Goal: Information Seeking & Learning: Learn about a topic

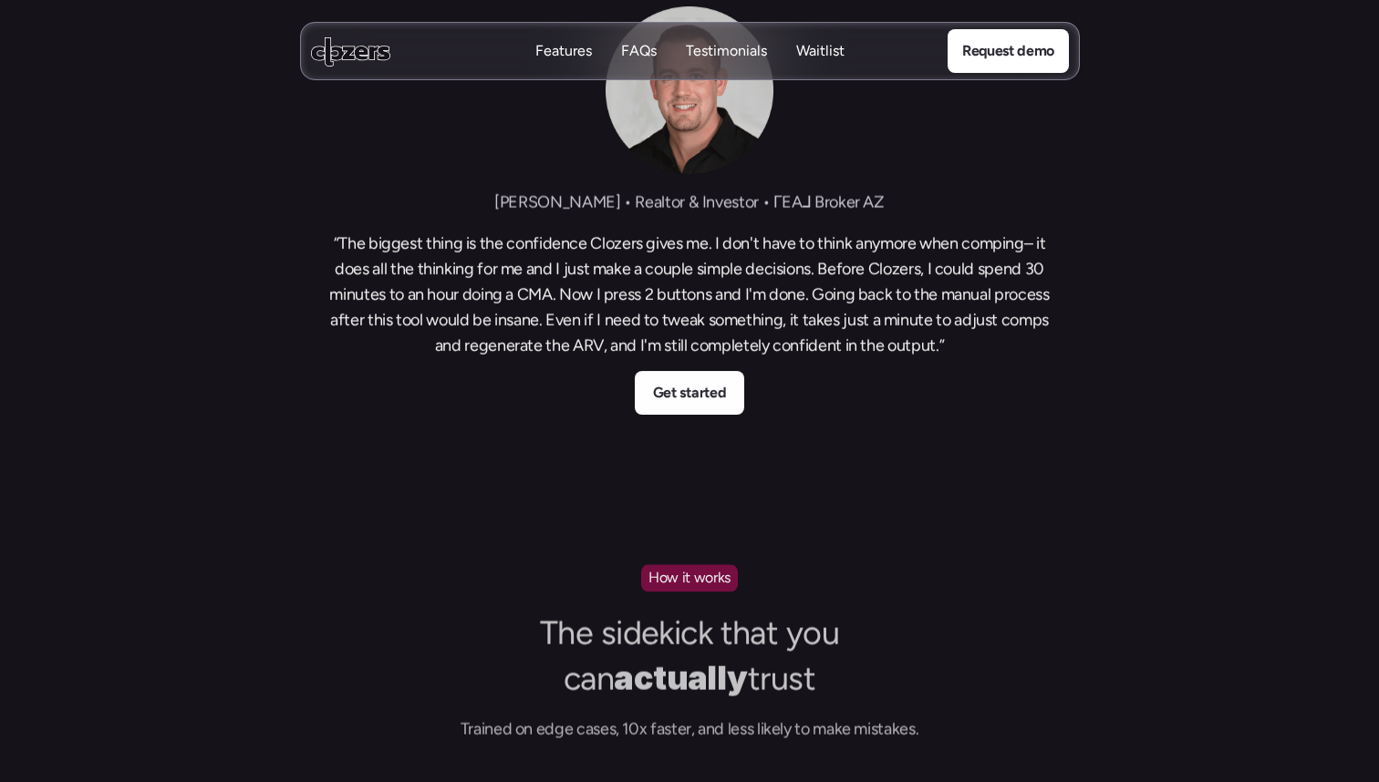
scroll to position [1243, 0]
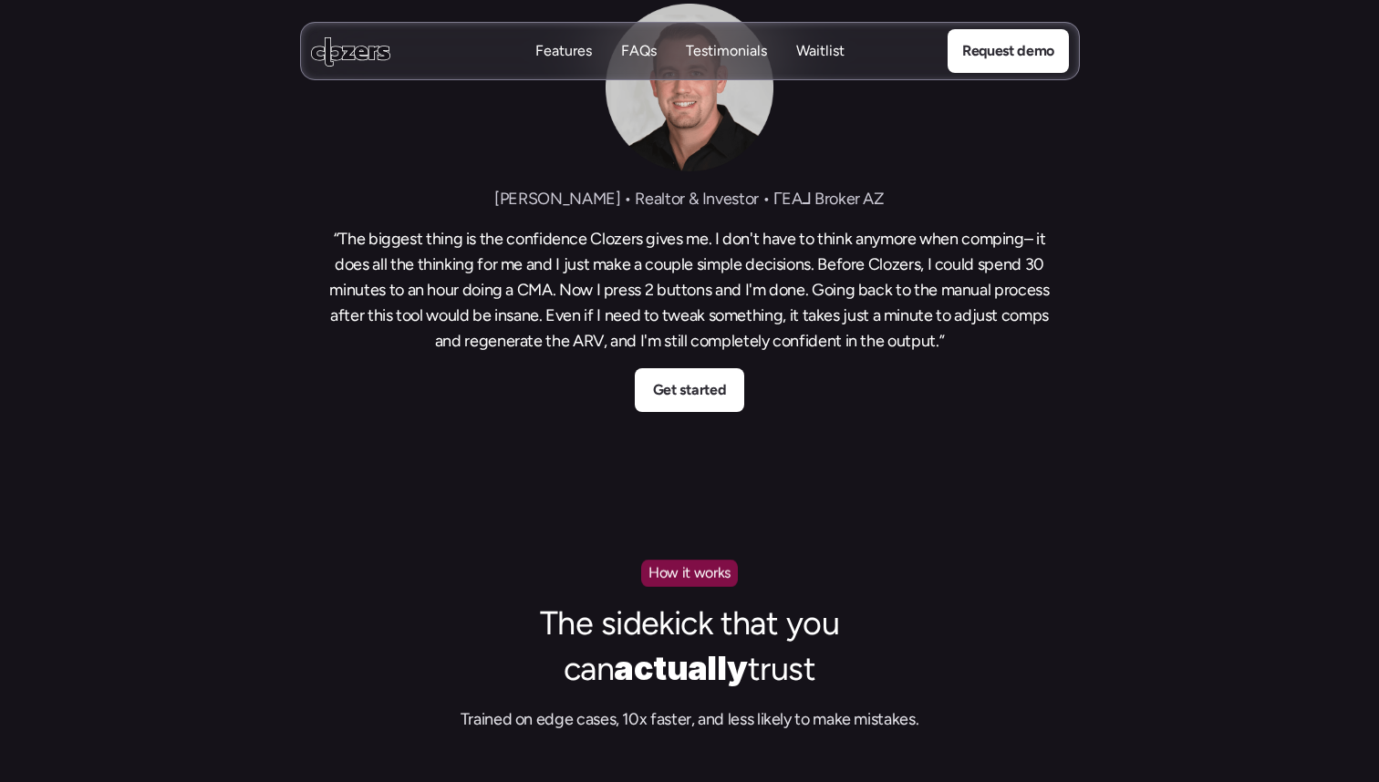
click at [557, 271] on h3 "“The biggest thing is the confidence Clozers gives me. I don't have to think an…" at bounding box center [690, 290] width 730 height 128
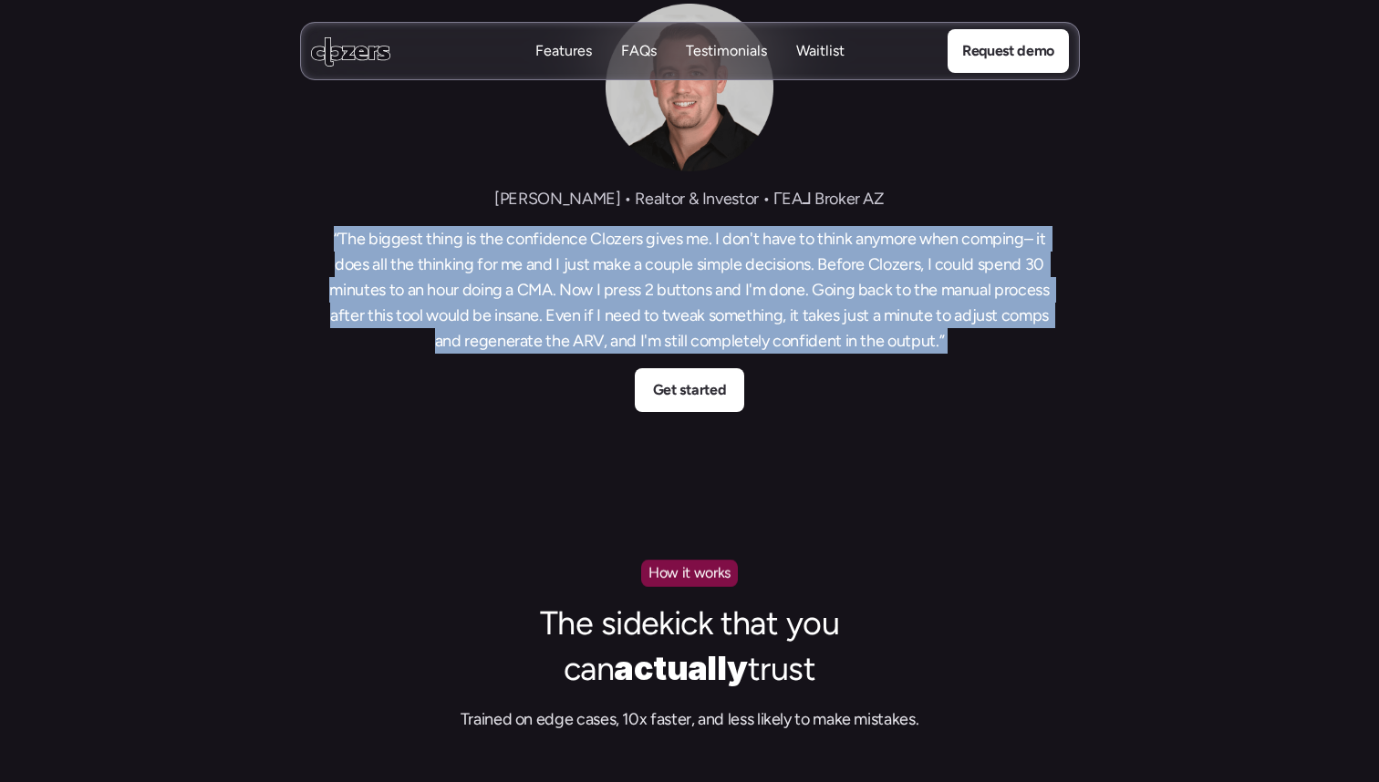
click at [595, 286] on h3 "“The biggest thing is the confidence Clozers gives me. I don't have to think an…" at bounding box center [690, 290] width 730 height 128
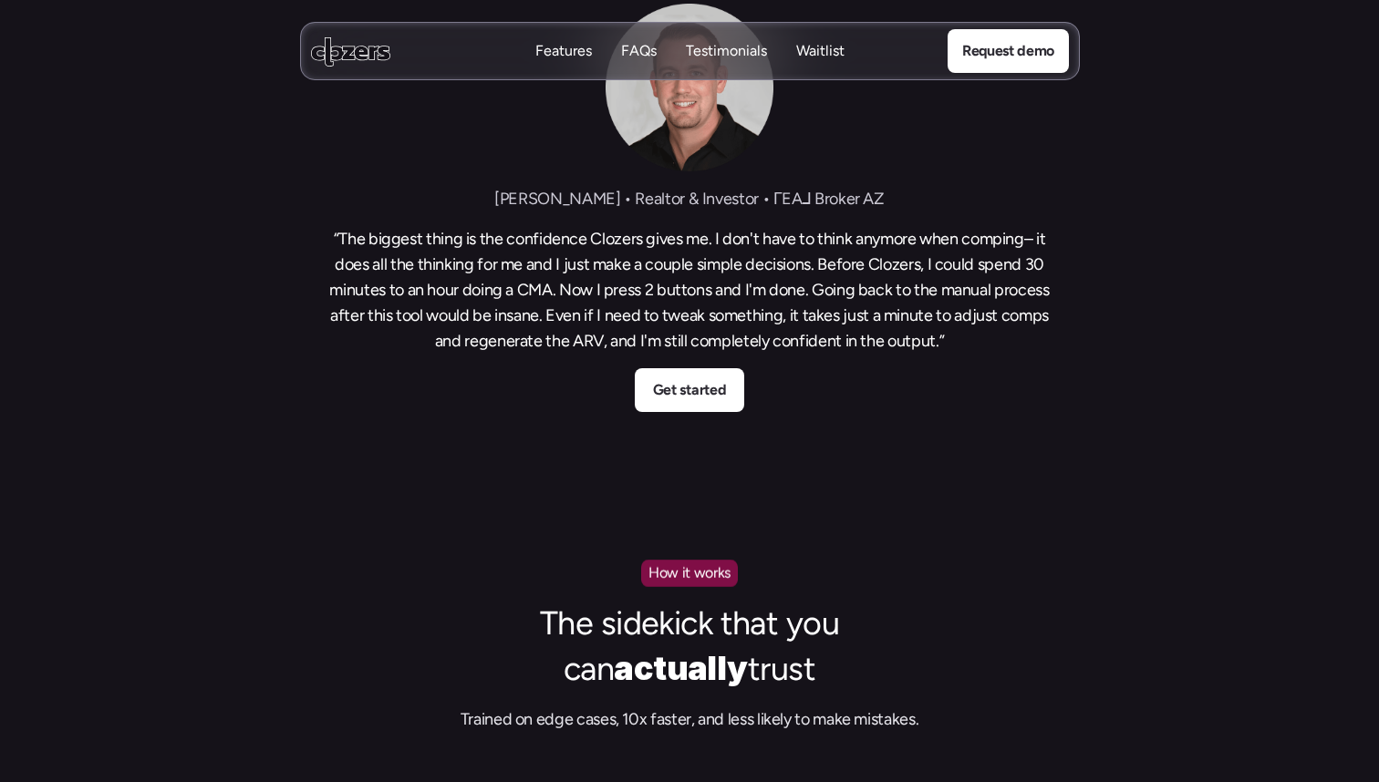
click at [595, 286] on h3 "“The biggest thing is the confidence Clozers gives me. I don't have to think an…" at bounding box center [690, 290] width 730 height 128
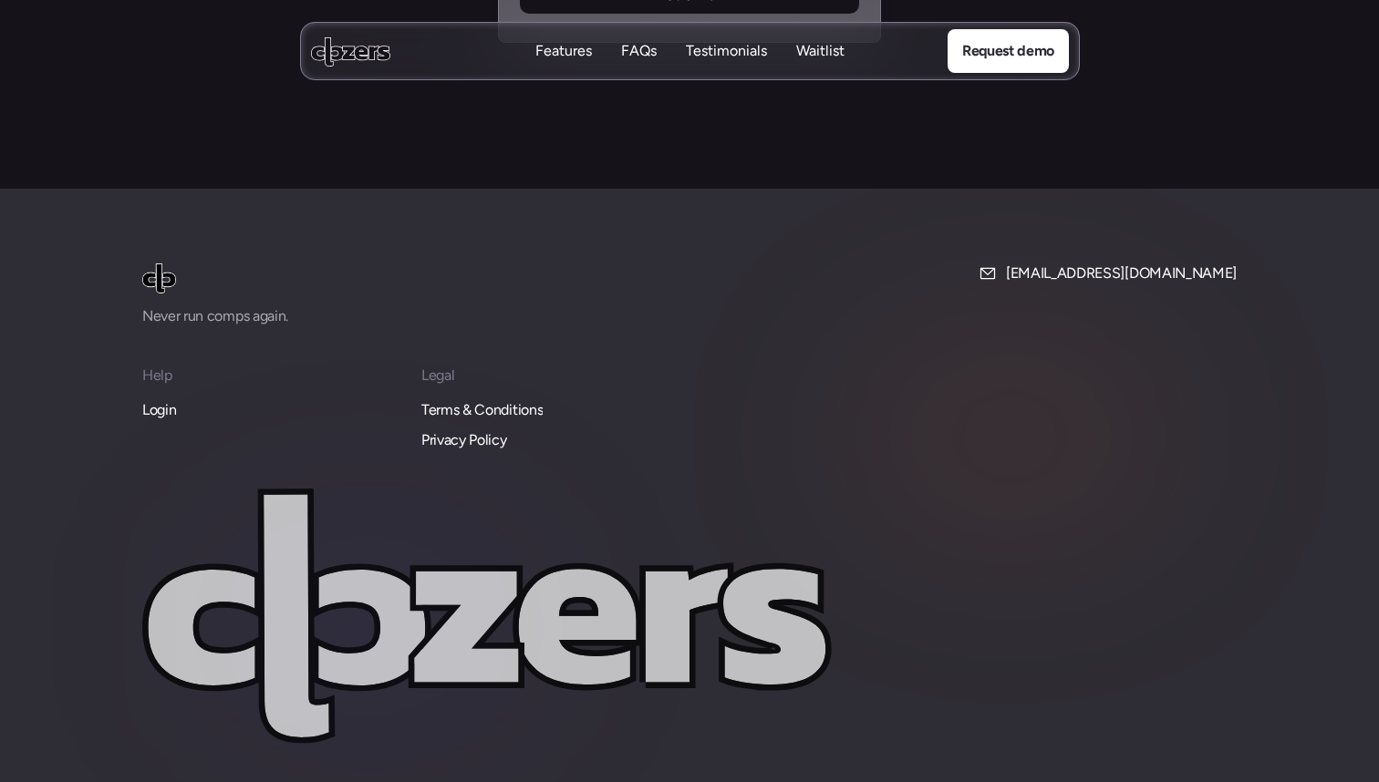
scroll to position [7761, 0]
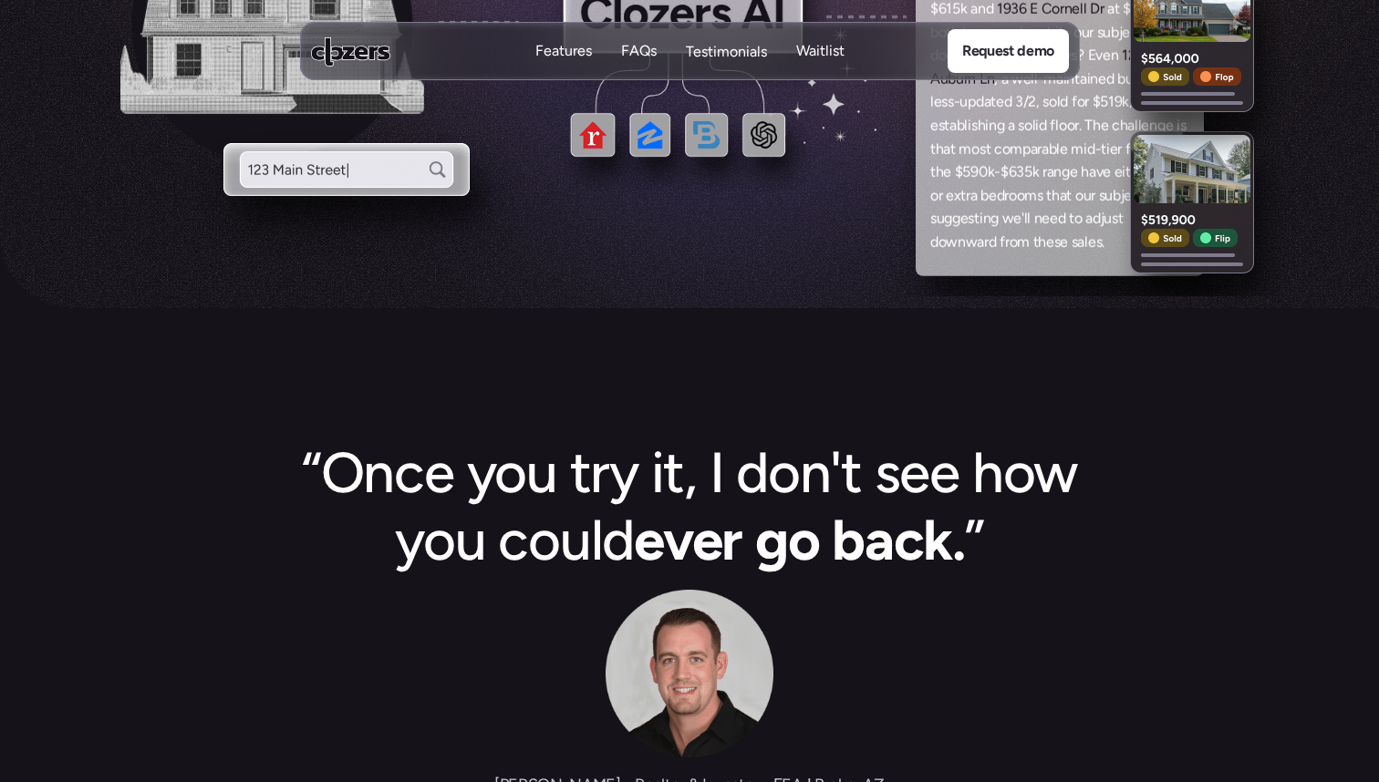
click at [716, 48] on p "Testimonials" at bounding box center [726, 52] width 81 height 20
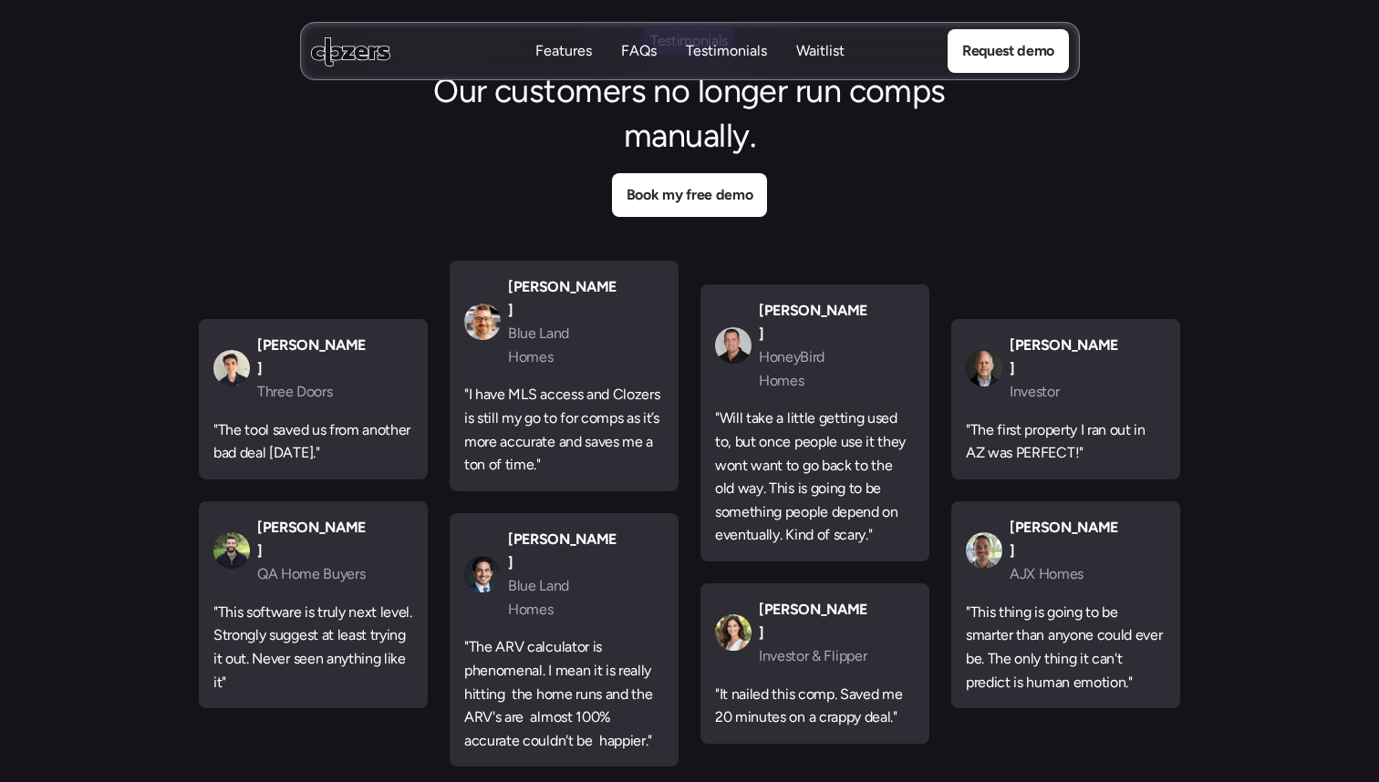
click at [617, 56] on div "Features Features FAQs FAQs Testimonials Testimonials Waitlist Waitlist" at bounding box center [689, 51] width 309 height 21
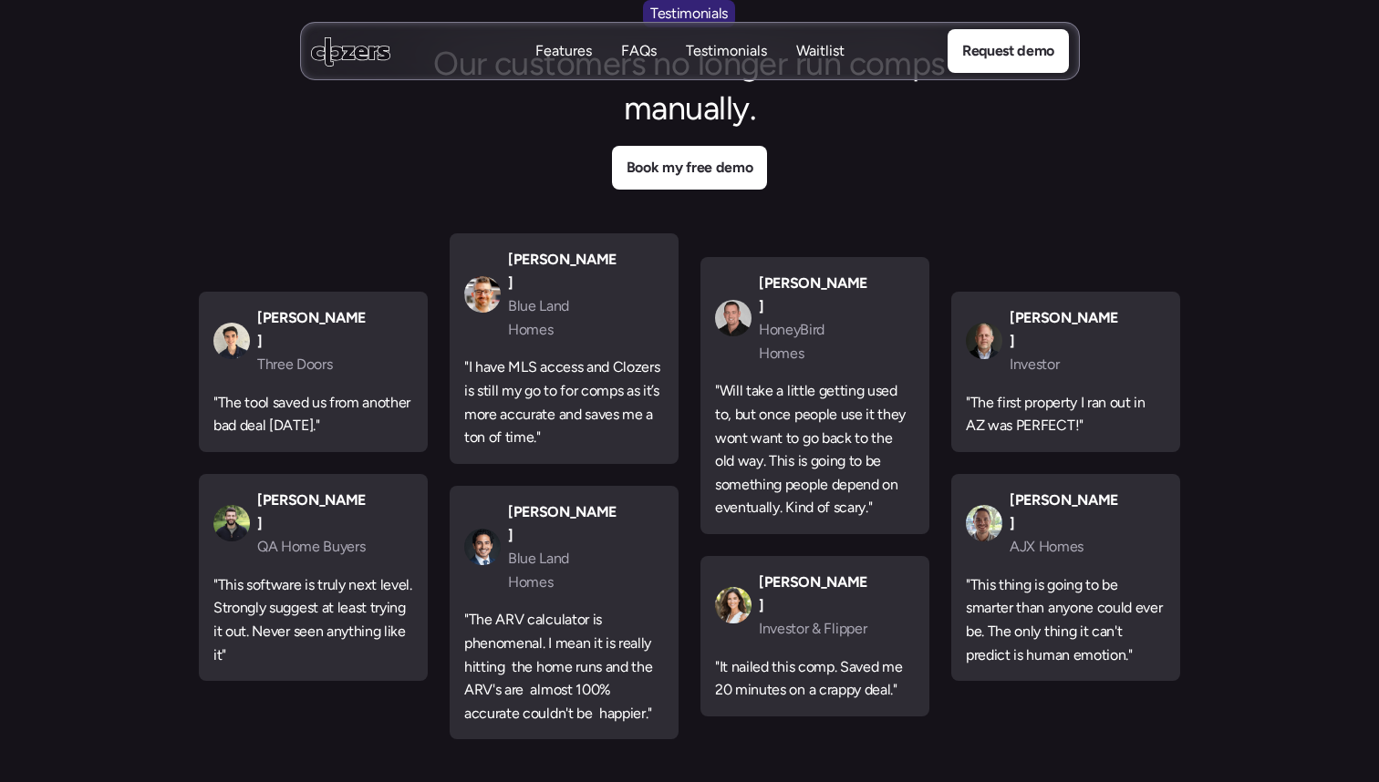
click at [642, 53] on p "FAQs" at bounding box center [639, 51] width 36 height 20
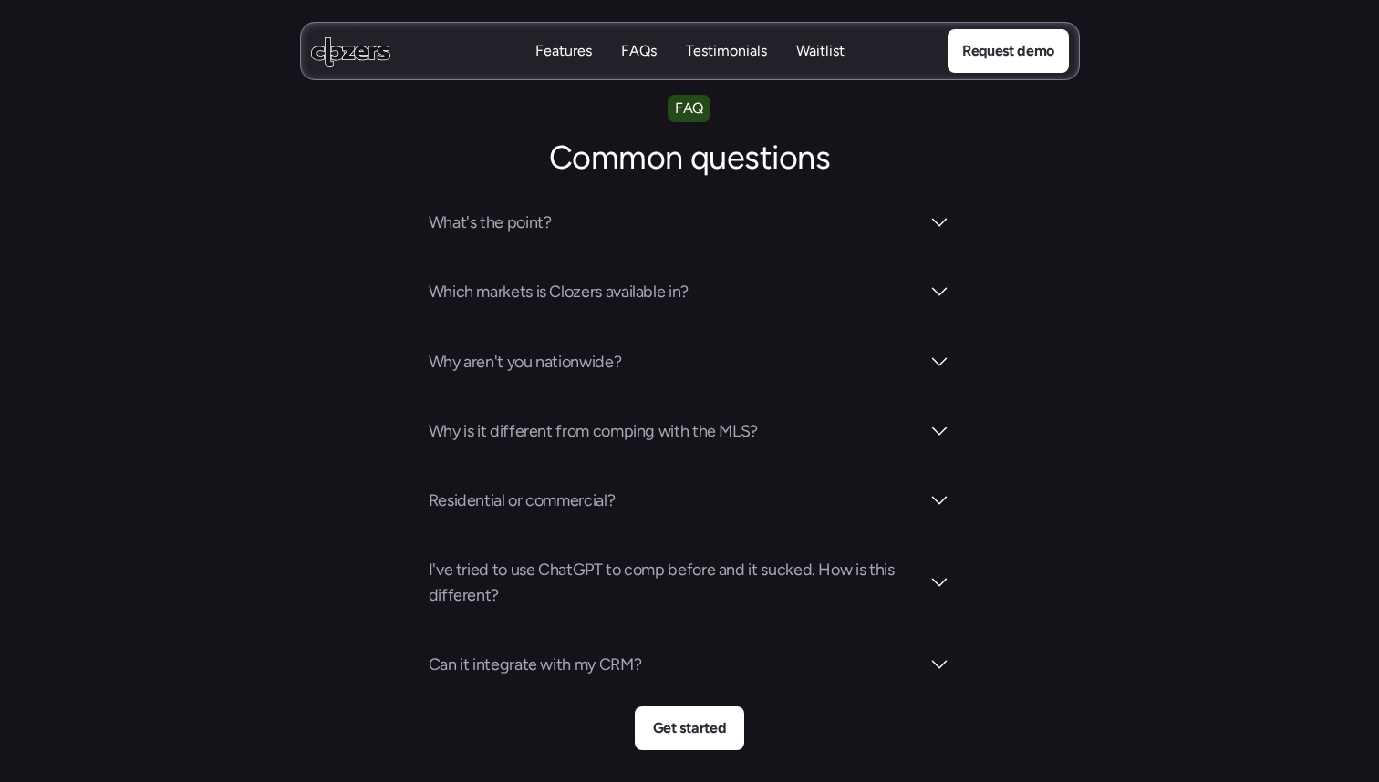
scroll to position [6369, 0]
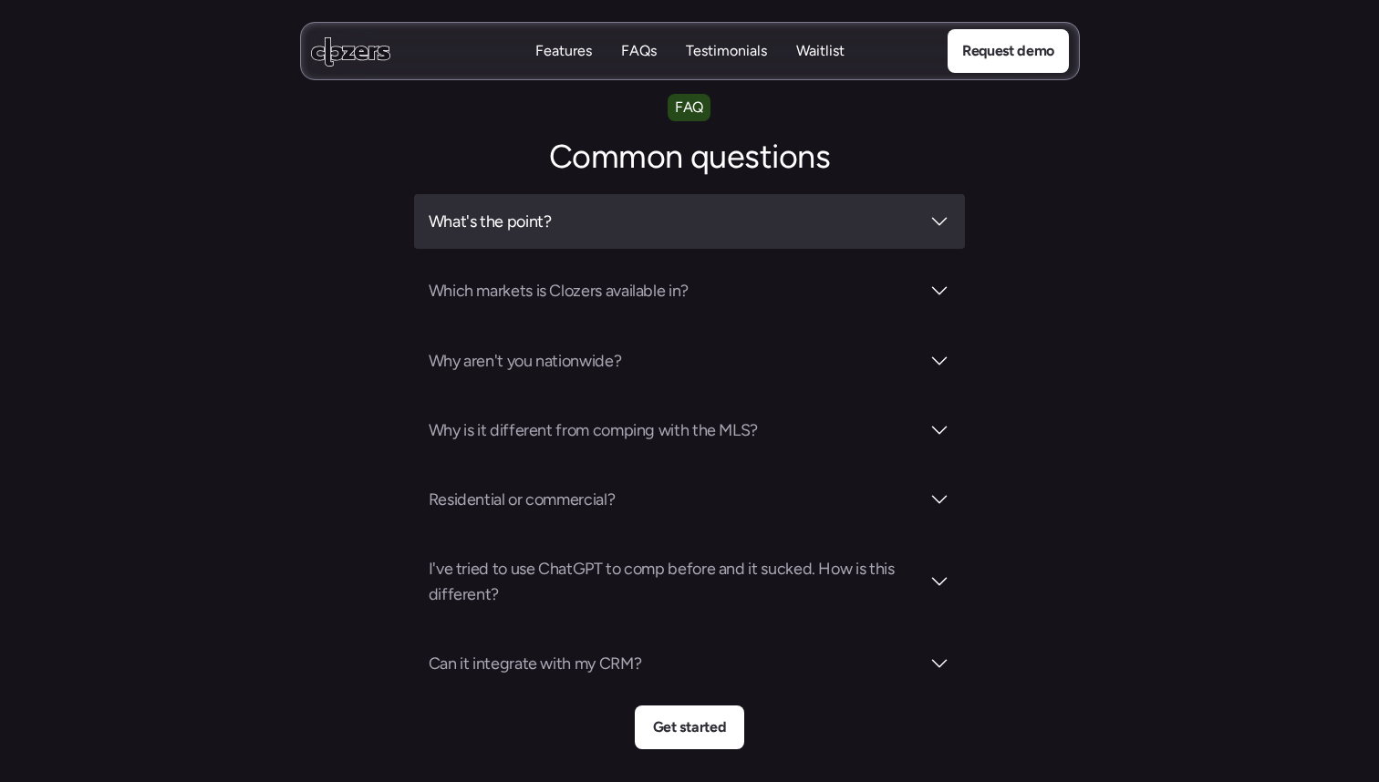
click at [669, 209] on h3 "What's the point?" at bounding box center [675, 222] width 492 height 26
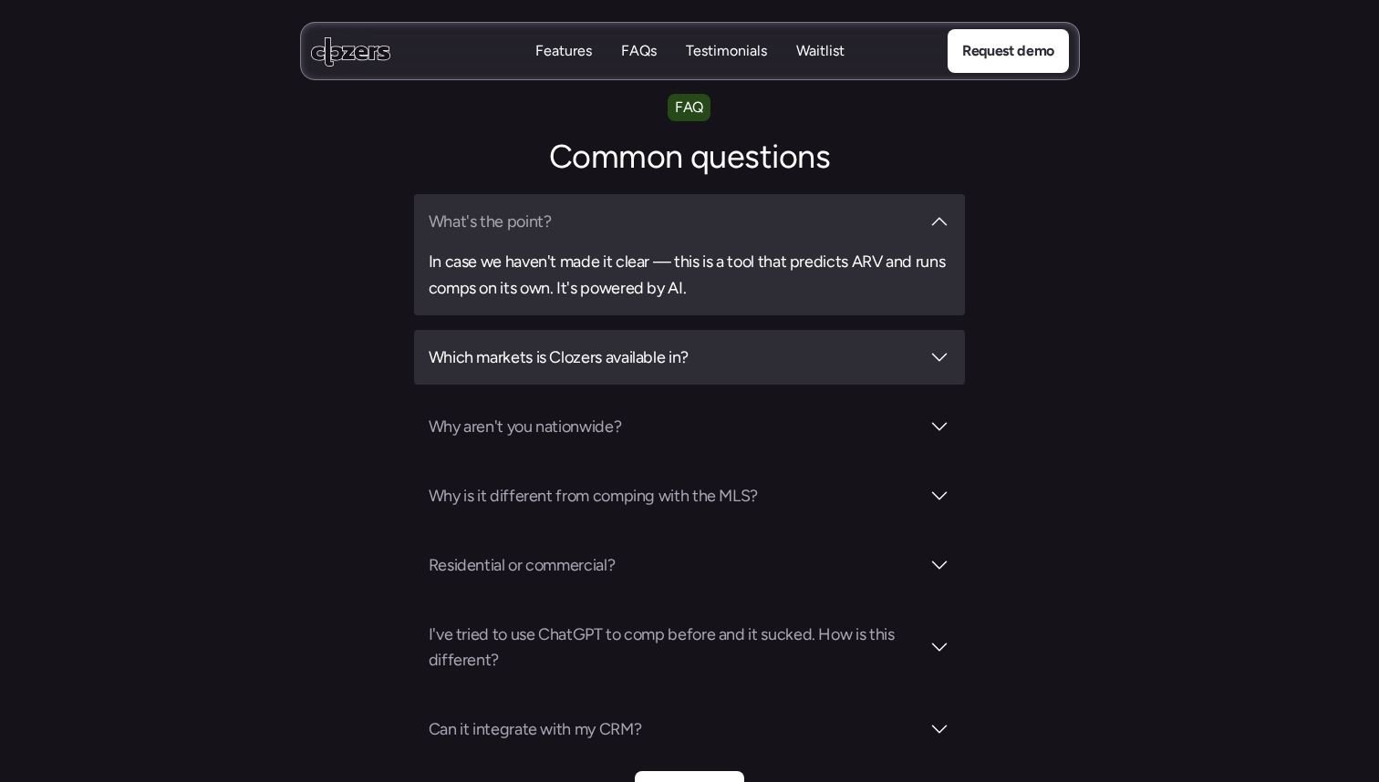
click at [655, 345] on h3 "Which markets is Clozers available in?" at bounding box center [675, 358] width 492 height 26
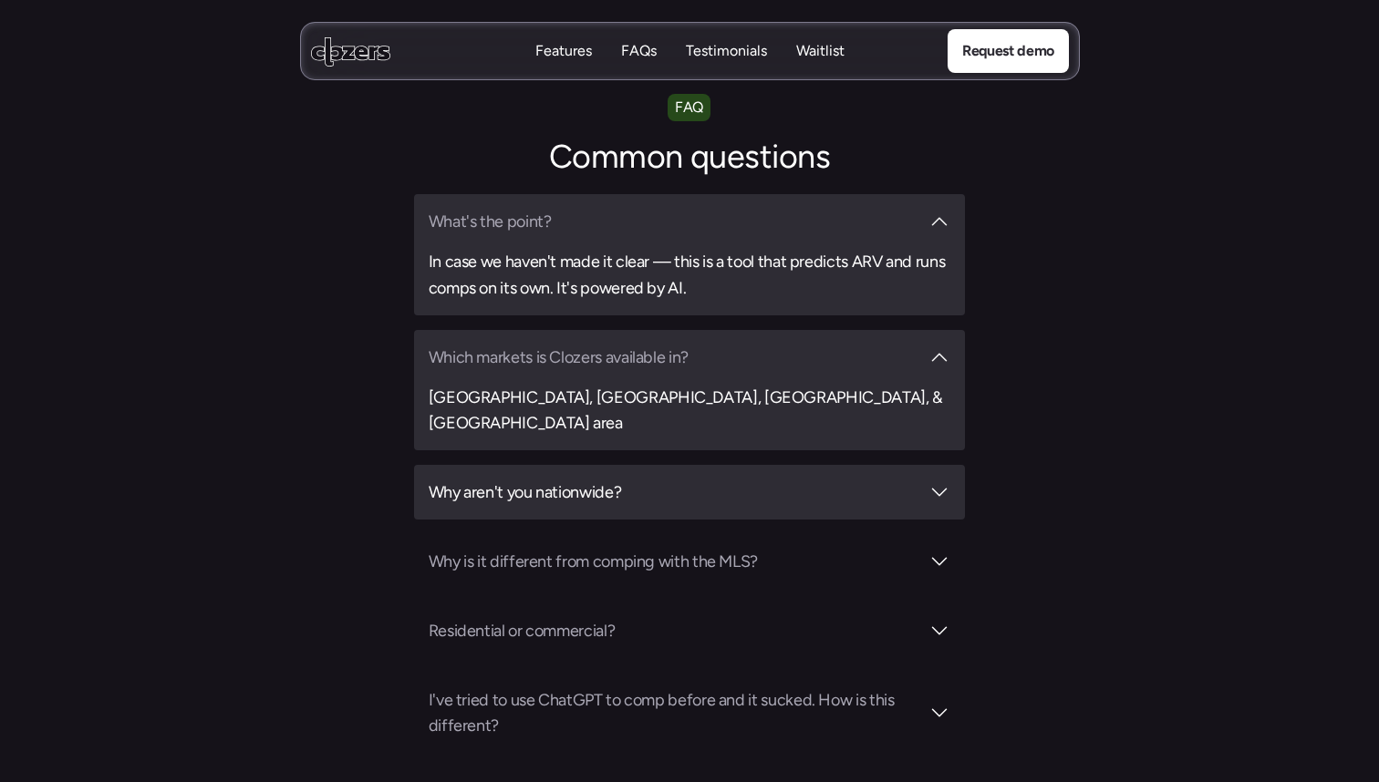
click at [627, 480] on h3 "Why aren't you nationwide?" at bounding box center [675, 493] width 492 height 26
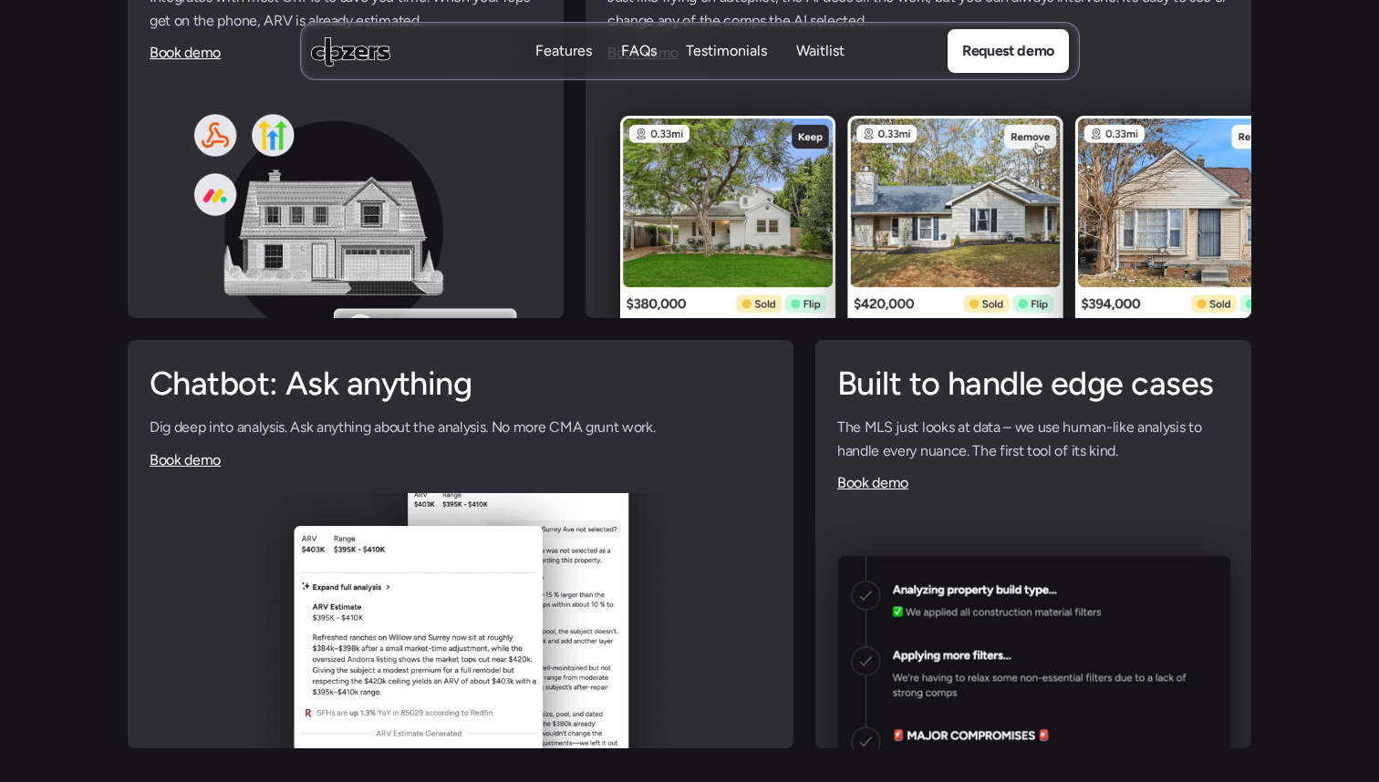
scroll to position [4449, 0]
